Goal: Information Seeking & Learning: Learn about a topic

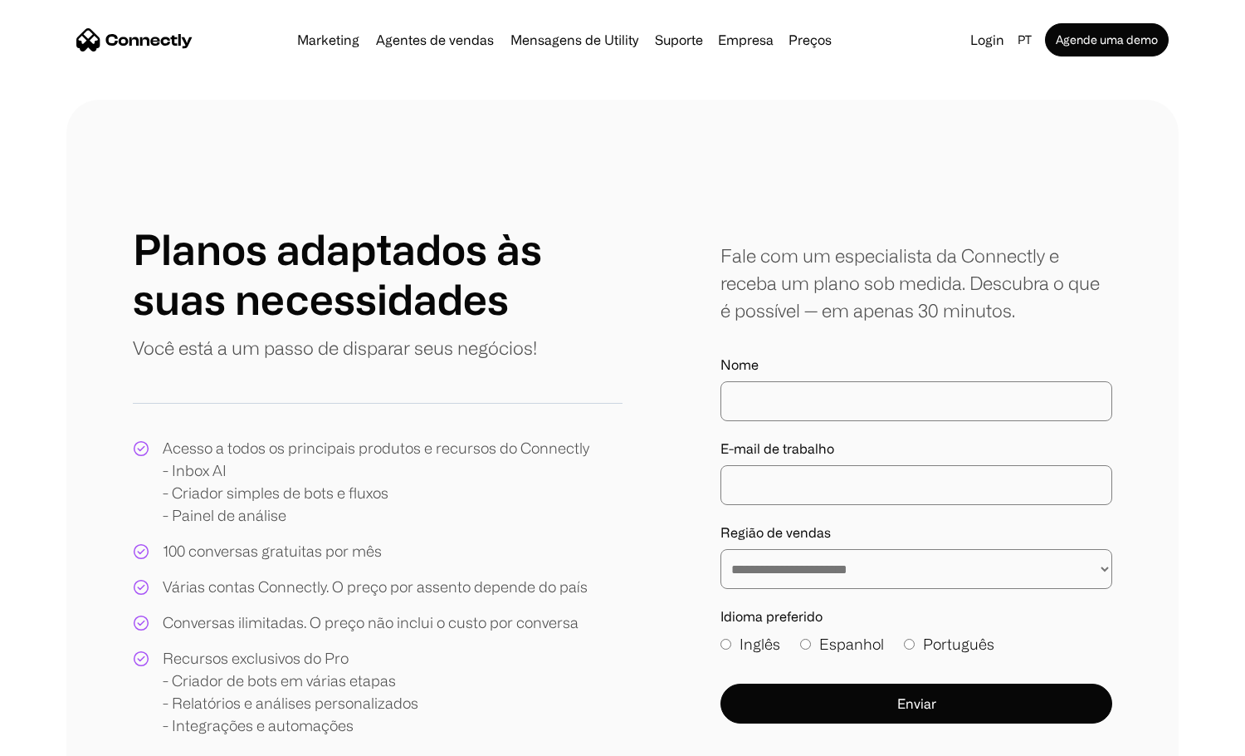
click at [125, 35] on img "home" at bounding box center [134, 39] width 116 height 23
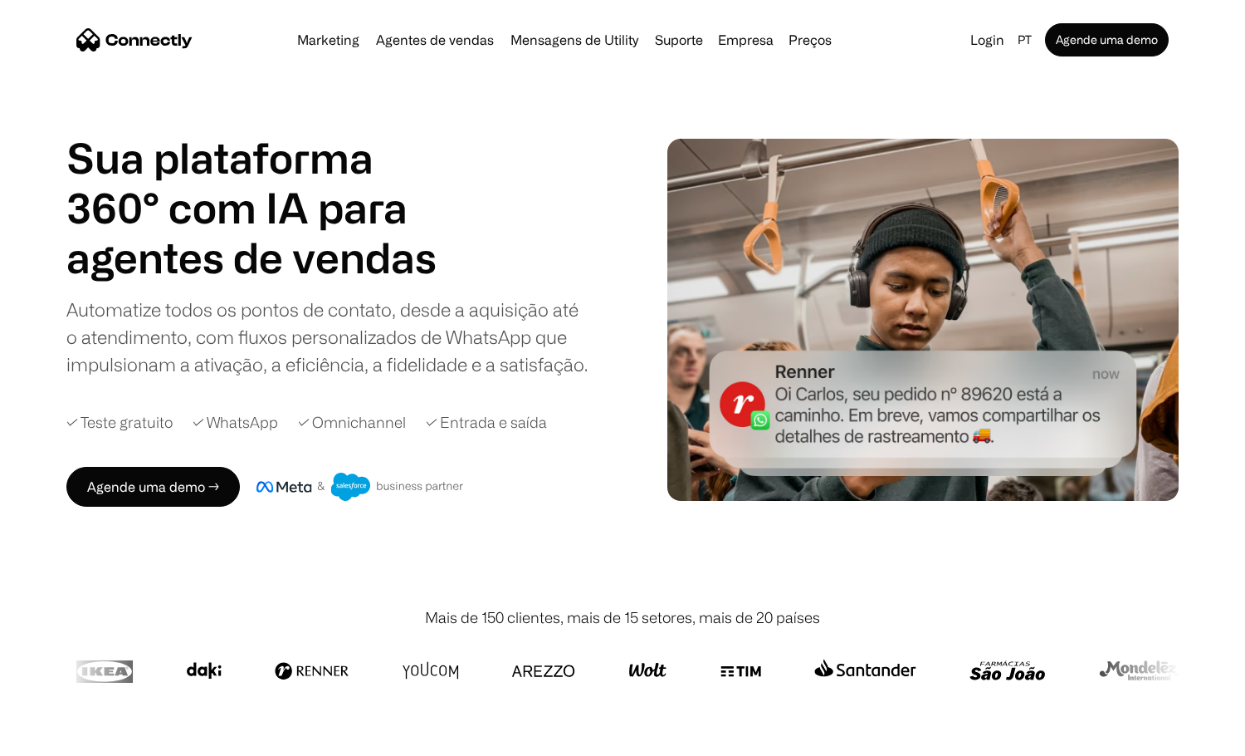
click at [367, 27] on nav "Marketing Agentes de vendas Mensagens de Utility Suporte Empresa Sobre nós Carr…" at bounding box center [622, 39] width 1093 height 33
click at [329, 38] on link "Marketing" at bounding box center [329, 39] width 76 height 13
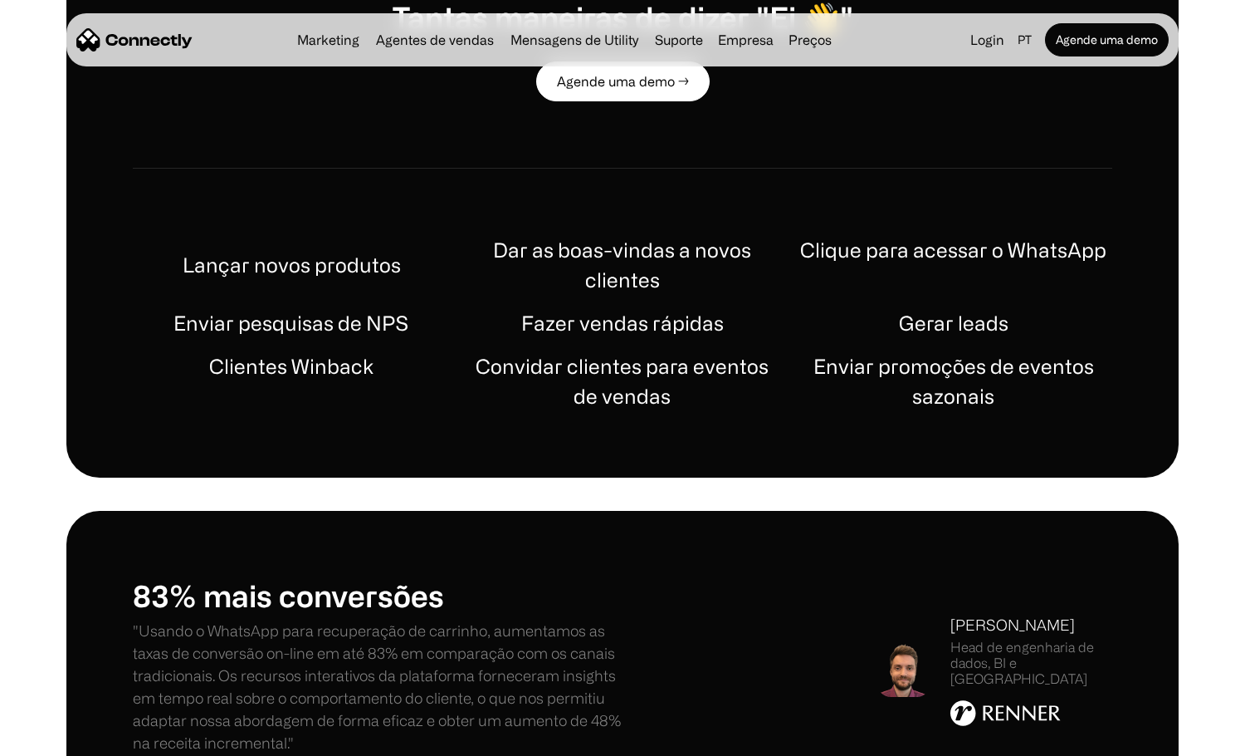
scroll to position [1079, 0]
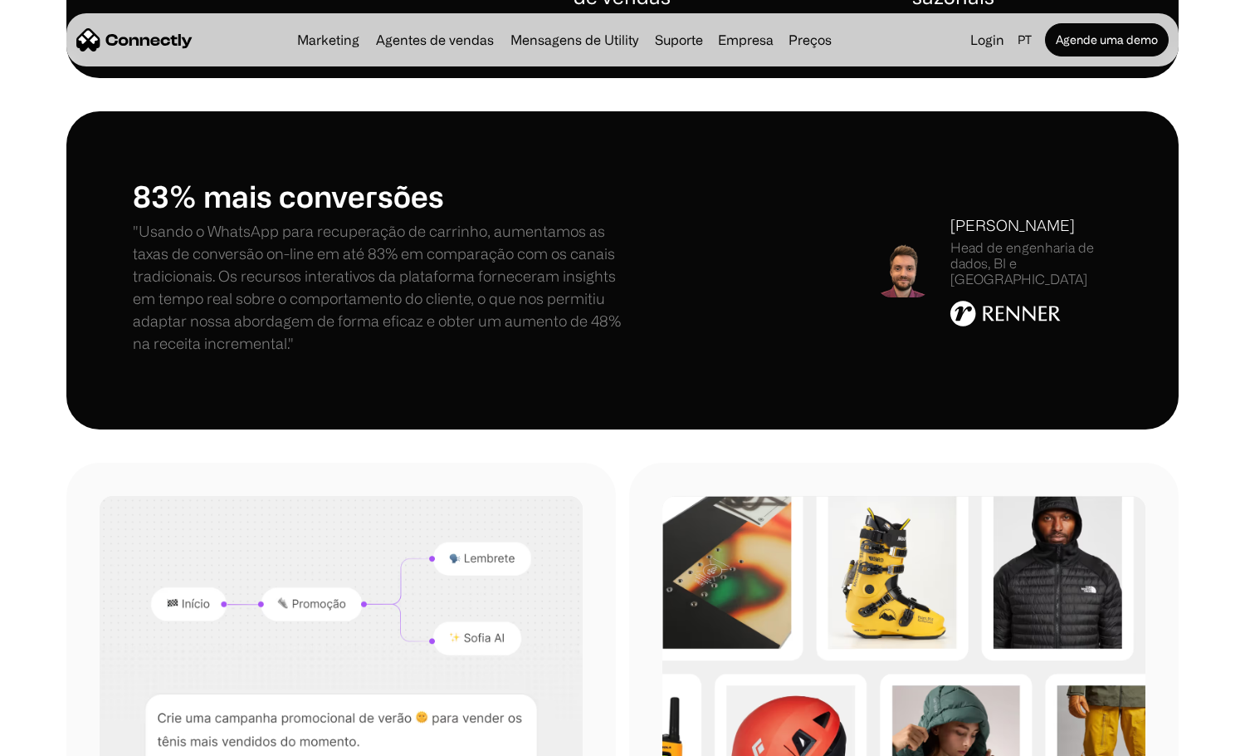
drag, startPoint x: 697, startPoint y: 333, endPoint x: 723, endPoint y: 348, distance: 30.5
click at [716, 341] on div "83% mais conversões "Usando o WhatsApp para recuperação de carrinho, aumentamos…" at bounding box center [623, 270] width 980 height 185
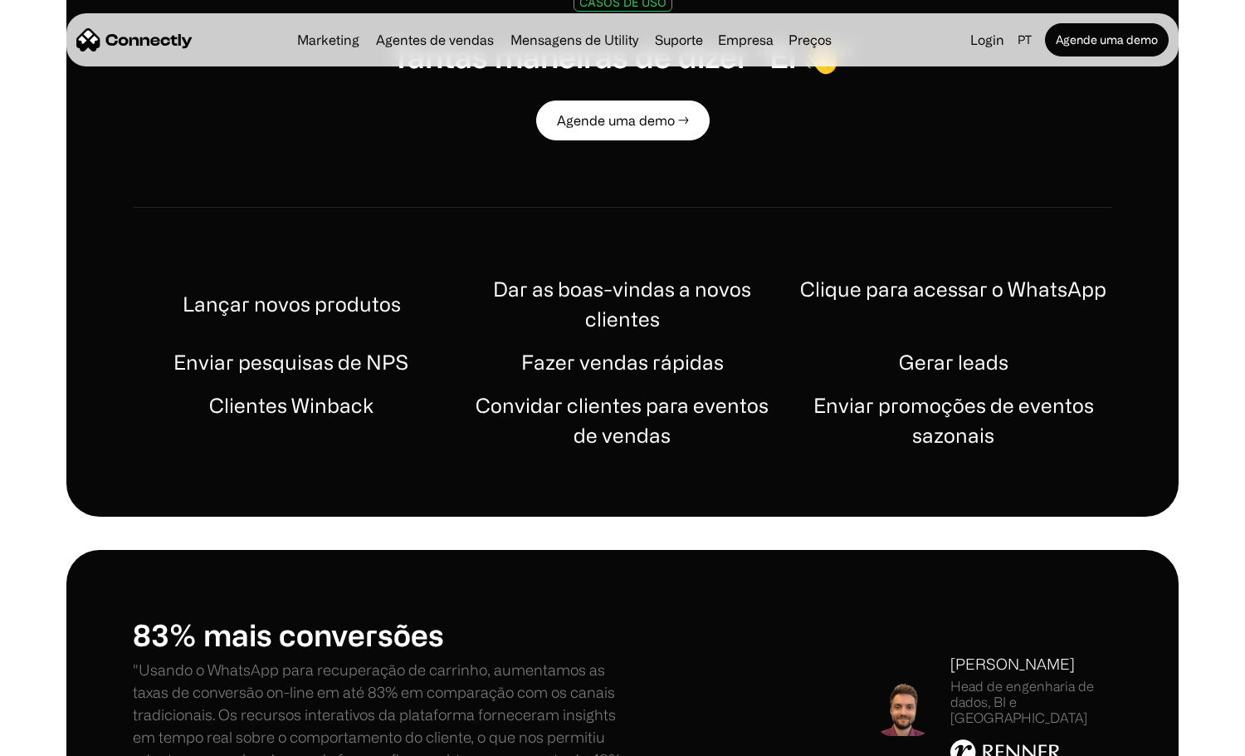
scroll to position [747, 0]
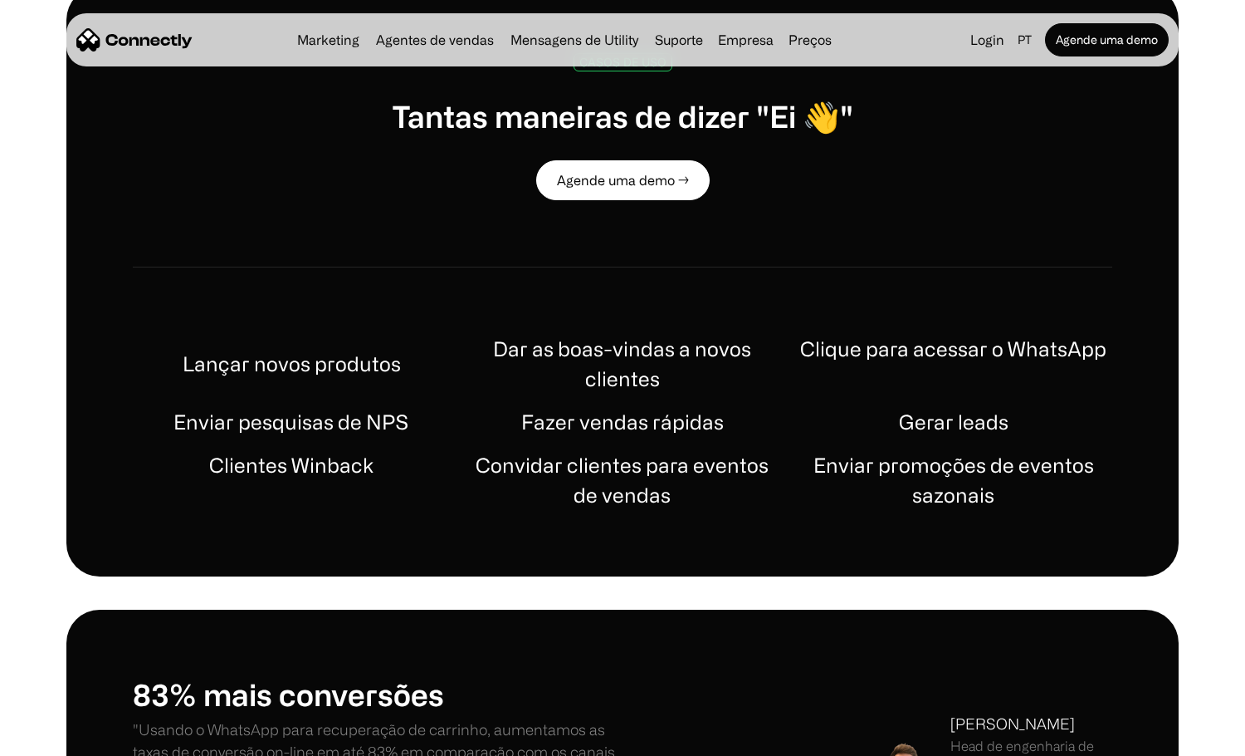
click at [334, 361] on h1 "Lançar novos produtos" at bounding box center [292, 364] width 218 height 30
